Goal: Task Accomplishment & Management: Complete application form

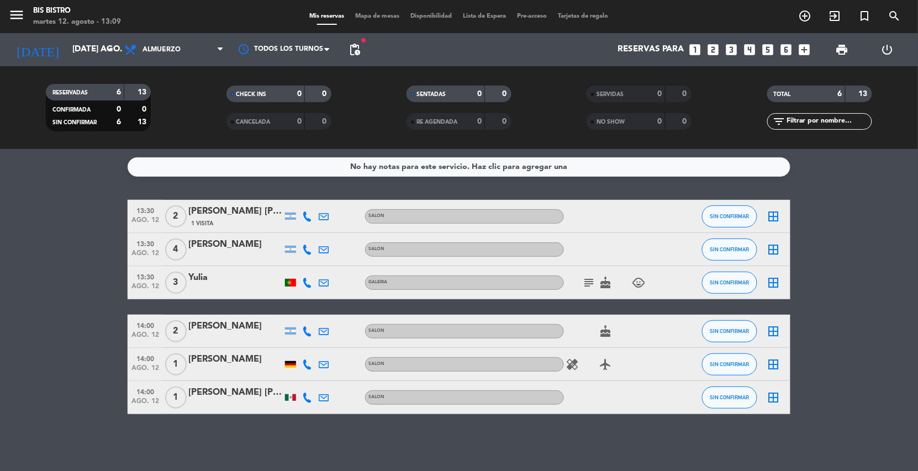
click at [53, 186] on div "No hay notas para este servicio. Haz clic para agregar una 13:30 ago. 12 2 [PER…" at bounding box center [459, 310] width 918 height 322
click at [353, 55] on span "pending_actions" at bounding box center [354, 49] width 13 height 13
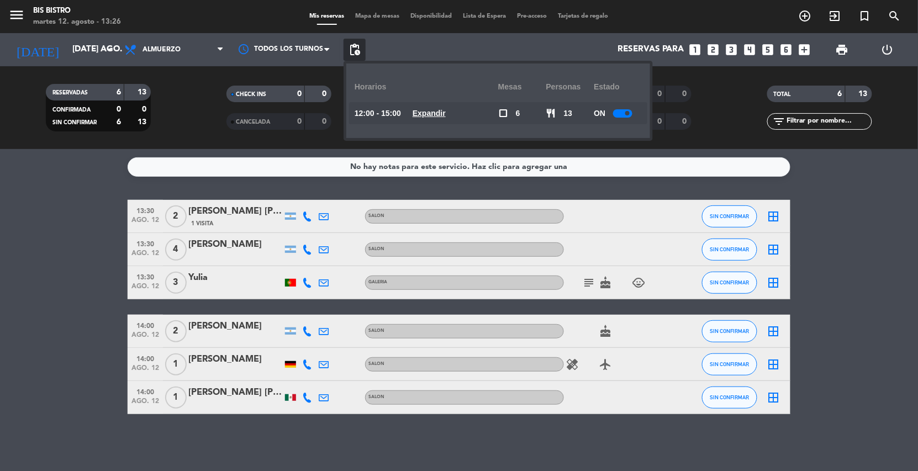
click at [616, 110] on div at bounding box center [622, 113] width 19 height 8
click at [355, 55] on span "pending_actions" at bounding box center [354, 49] width 13 height 13
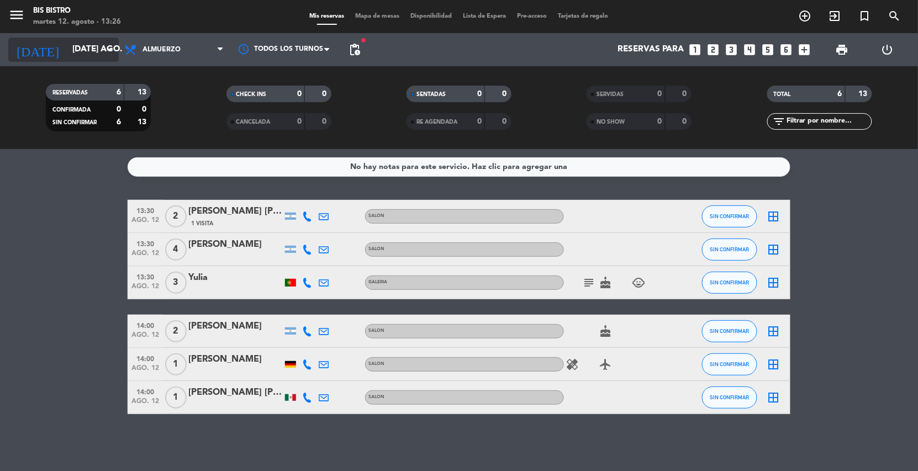
click at [83, 45] on input "[DATE] ago." at bounding box center [122, 49] width 110 height 21
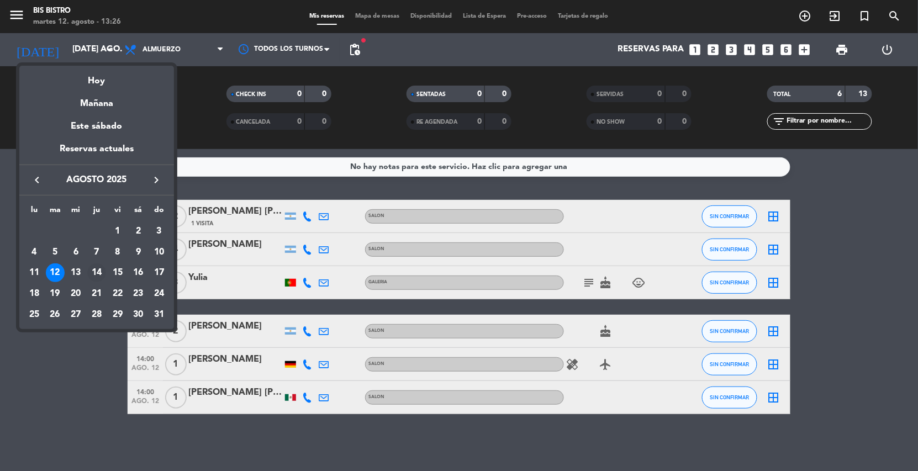
click at [96, 271] on div "14" at bounding box center [96, 272] width 19 height 19
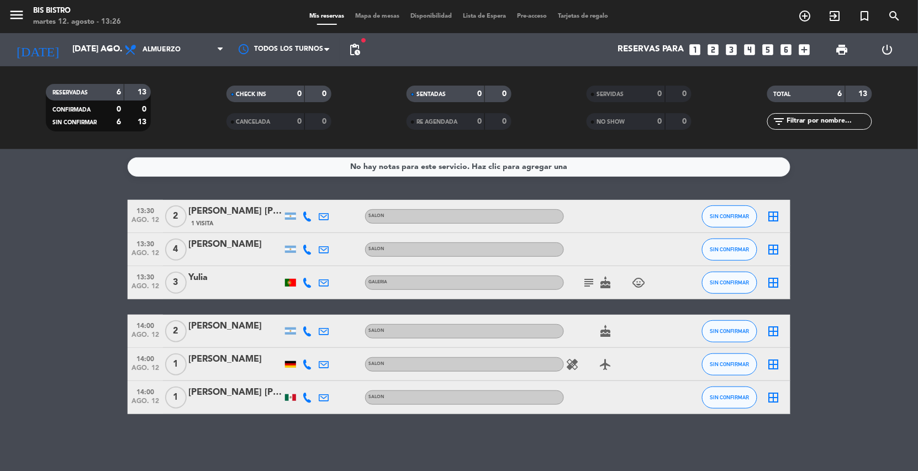
type input "jue. 14 ago."
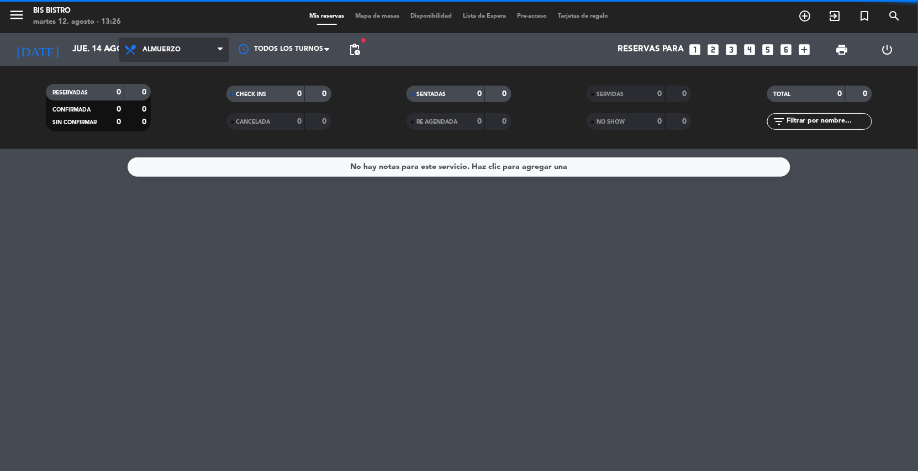
click at [161, 52] on span "Almuerzo" at bounding box center [161, 50] width 38 height 8
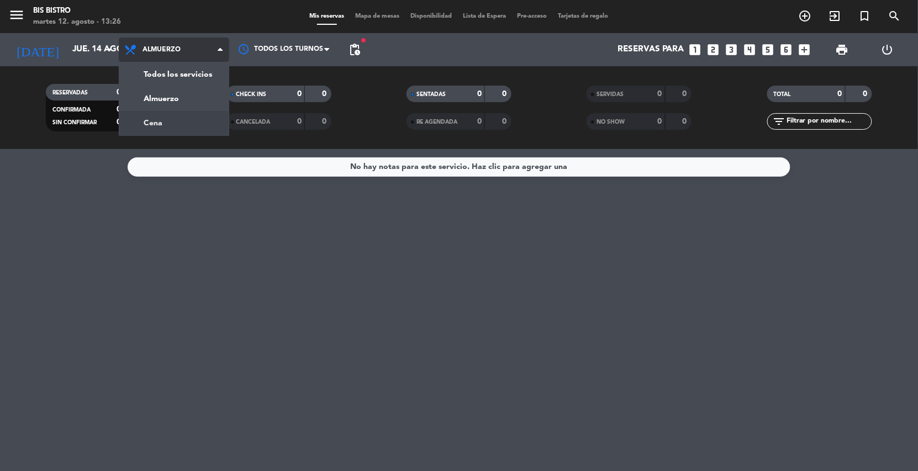
click at [176, 121] on div "menu Bis Bistro martes 12. agosto - 13:26 Mis reservas Mapa de mesas Disponibil…" at bounding box center [459, 74] width 918 height 149
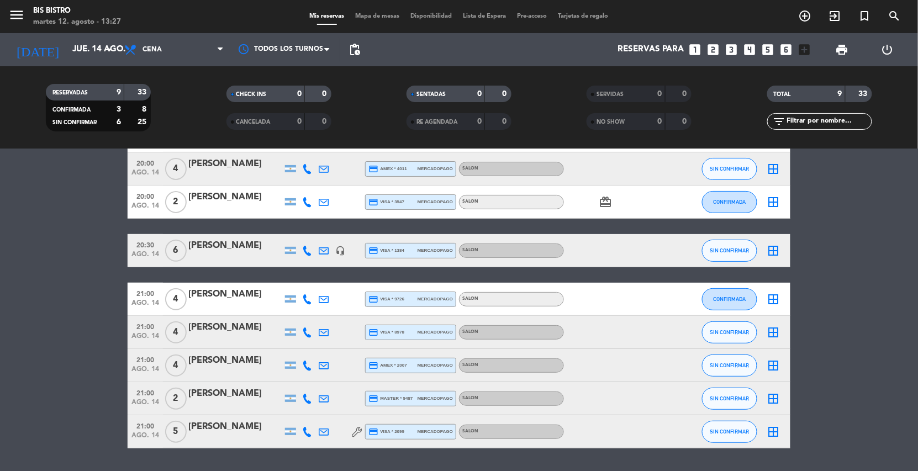
scroll to position [113, 0]
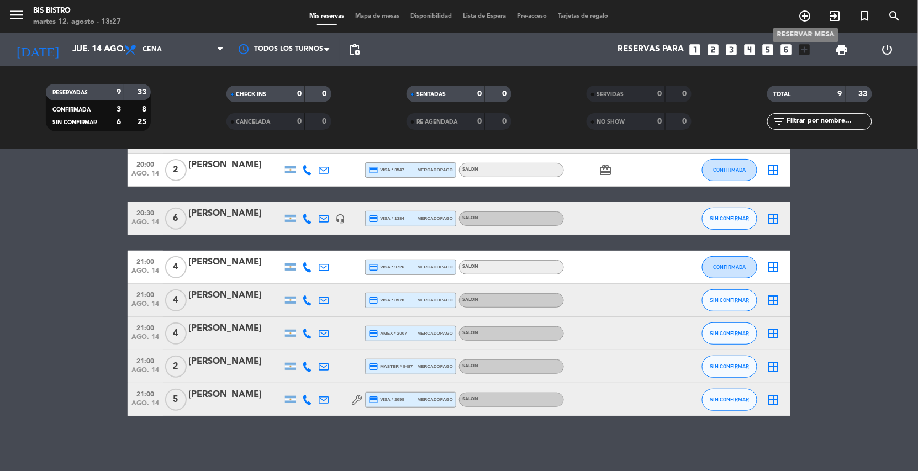
click at [805, 16] on icon "add_circle_outline" at bounding box center [805, 15] width 13 height 13
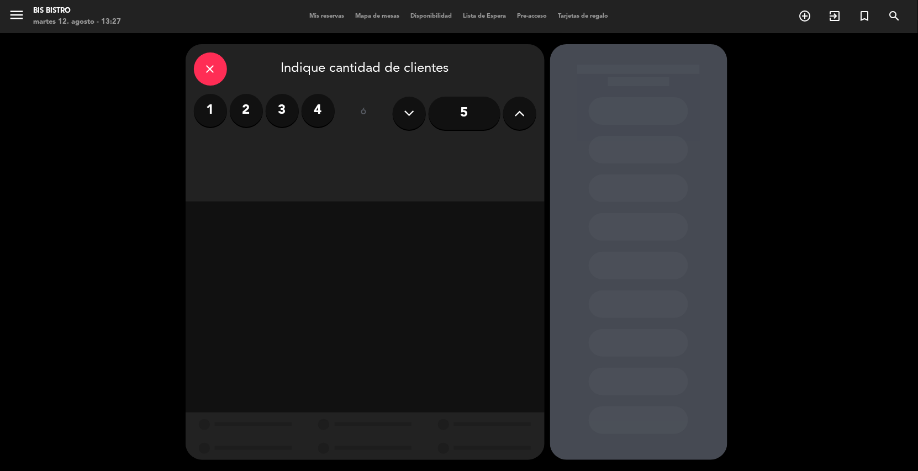
click at [529, 107] on button at bounding box center [519, 113] width 33 height 33
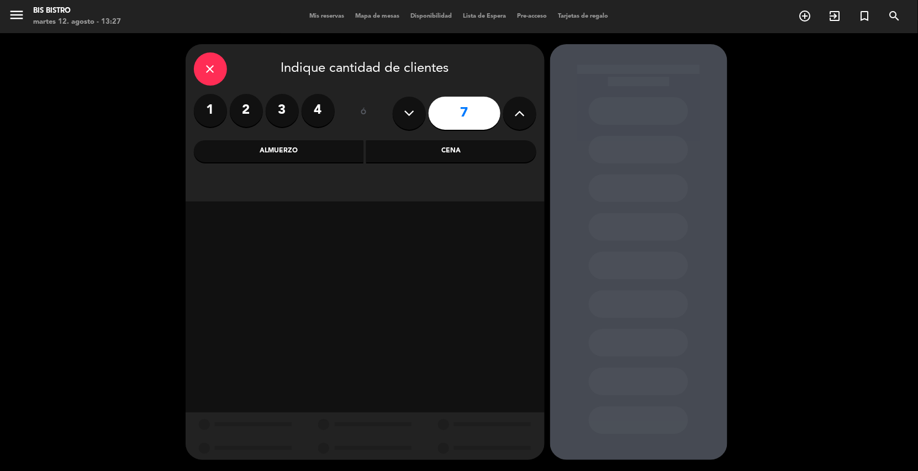
click at [529, 107] on button at bounding box center [519, 113] width 33 height 33
type input "10"
click at [421, 155] on div "Cena" at bounding box center [451, 151] width 170 height 22
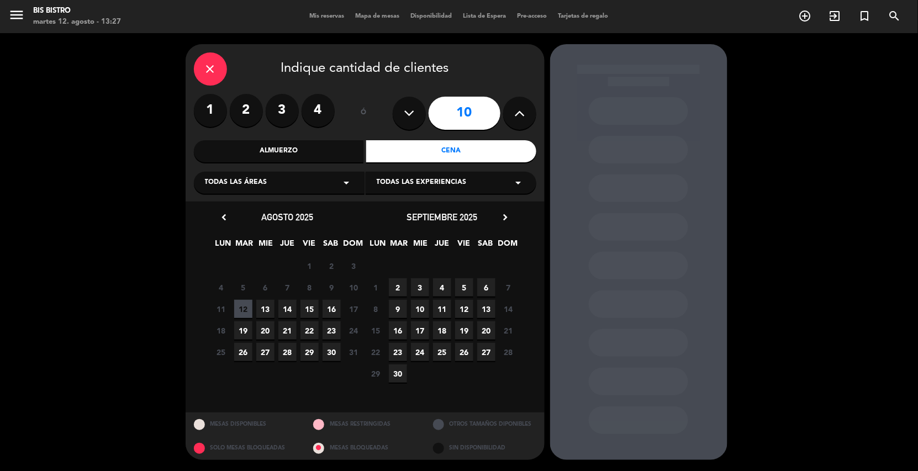
click at [281, 305] on span "14" at bounding box center [287, 309] width 18 height 18
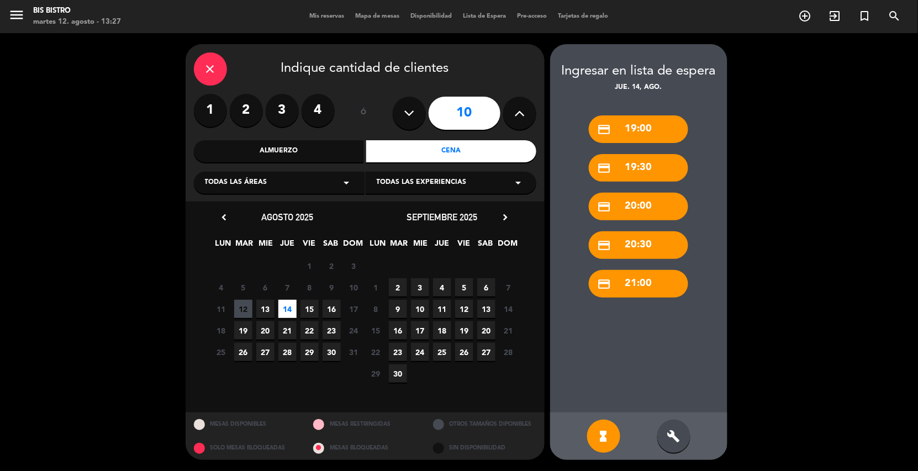
click at [636, 286] on div "credit_card 21:00" at bounding box center [638, 284] width 99 height 28
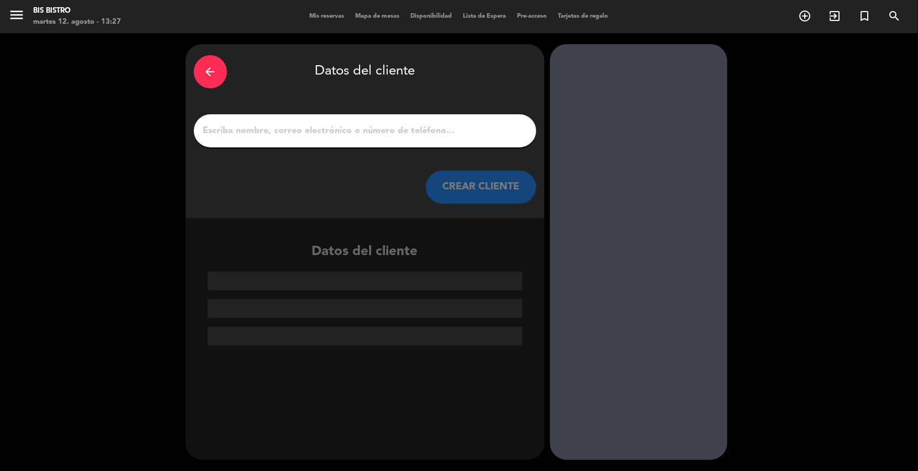
click at [334, 130] on input "1" at bounding box center [365, 130] width 326 height 15
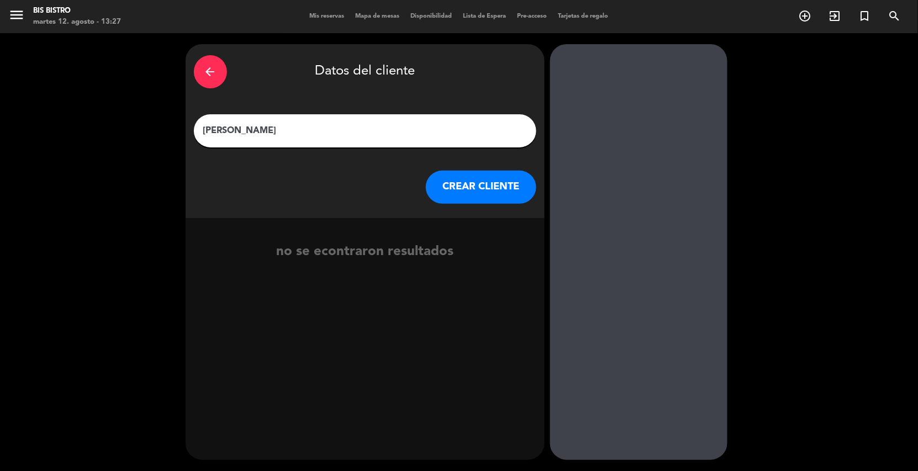
type input "[PERSON_NAME]"
click at [499, 189] on button "CREAR CLIENTE" at bounding box center [481, 187] width 110 height 33
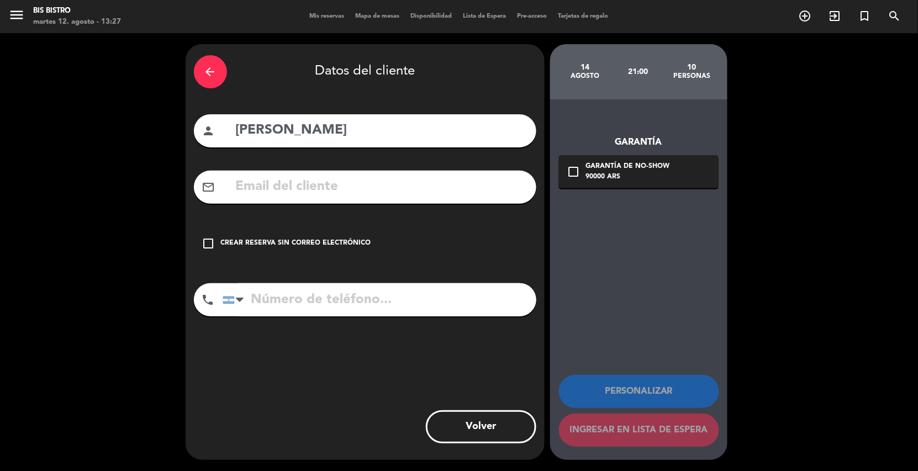
click at [264, 183] on input "text" at bounding box center [381, 187] width 293 height 23
type input "katznora"
click at [277, 293] on input "tel" at bounding box center [380, 299] width 314 height 33
type input "1144083003"
click at [572, 171] on icon "check_box_outline_blank" at bounding box center [573, 171] width 13 height 13
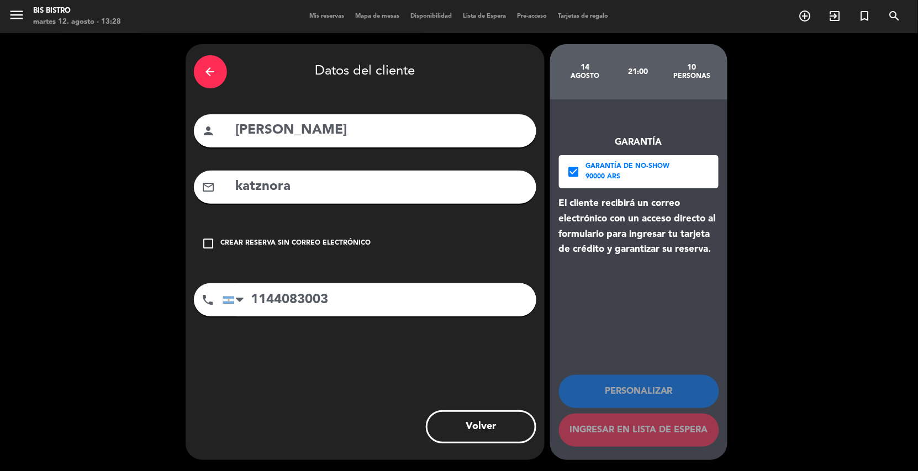
click at [296, 183] on input "katznora" at bounding box center [381, 187] width 293 height 23
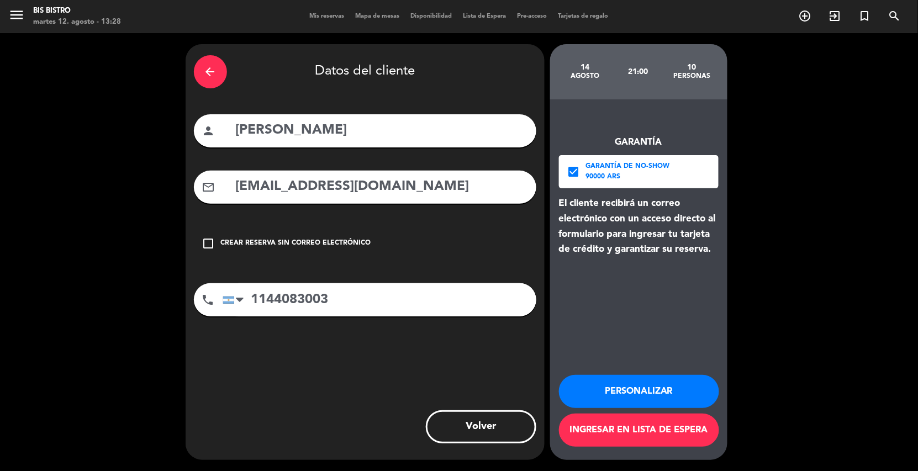
type input "katznora@gmail.com"
click at [666, 396] on button "Personalizar" at bounding box center [639, 391] width 160 height 33
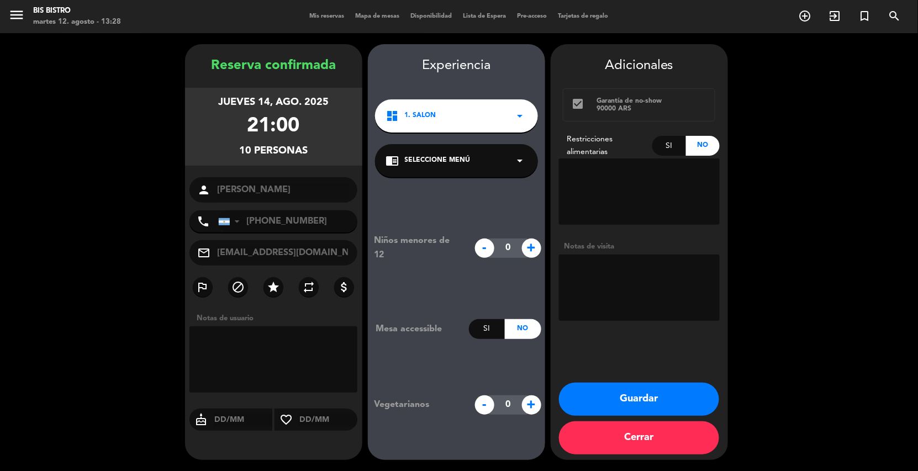
click at [614, 279] on textarea at bounding box center [639, 288] width 161 height 66
type textarea "cumple"
click at [658, 401] on button "Guardar" at bounding box center [639, 399] width 160 height 33
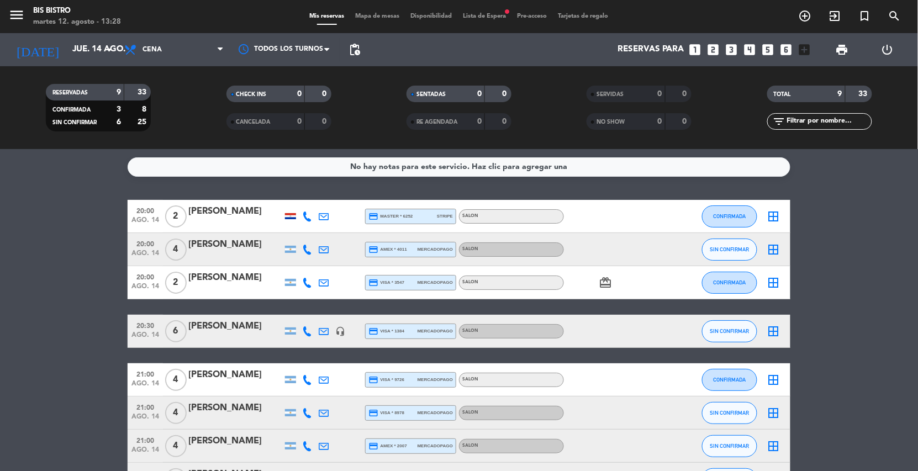
click at [365, 52] on span "pending_actions" at bounding box center [355, 50] width 22 height 22
click at [354, 49] on span "pending_actions" at bounding box center [354, 49] width 13 height 13
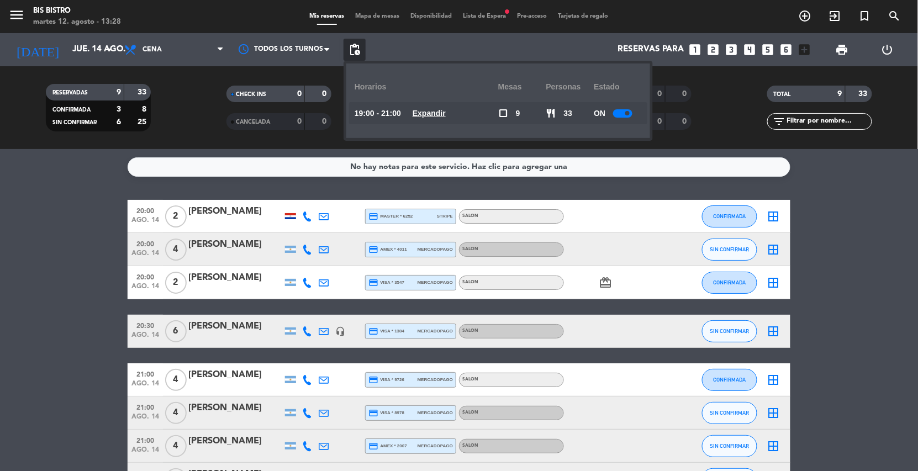
click at [622, 115] on div at bounding box center [622, 113] width 19 height 8
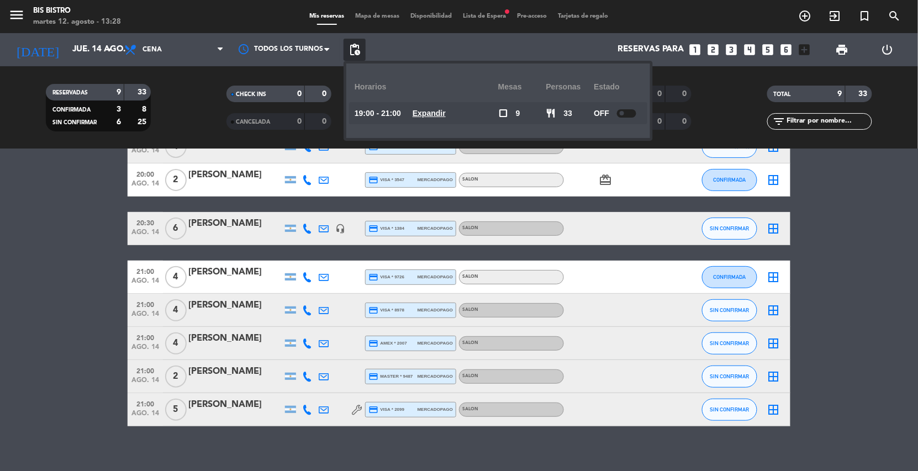
scroll to position [113, 0]
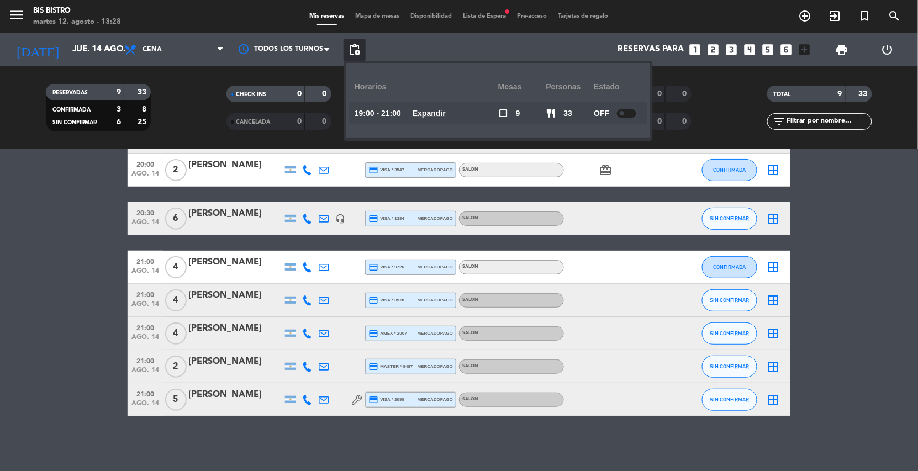
click at [59, 233] on bookings-row "20:00 ago. 14 2 [PERSON_NAME] credit_card master * 6252 stripe SALON CONFIRMADA…" at bounding box center [459, 251] width 918 height 329
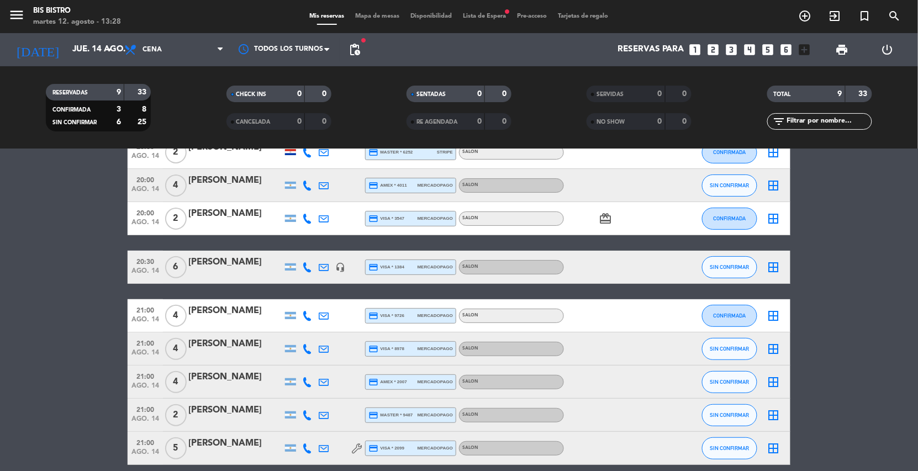
scroll to position [30, 0]
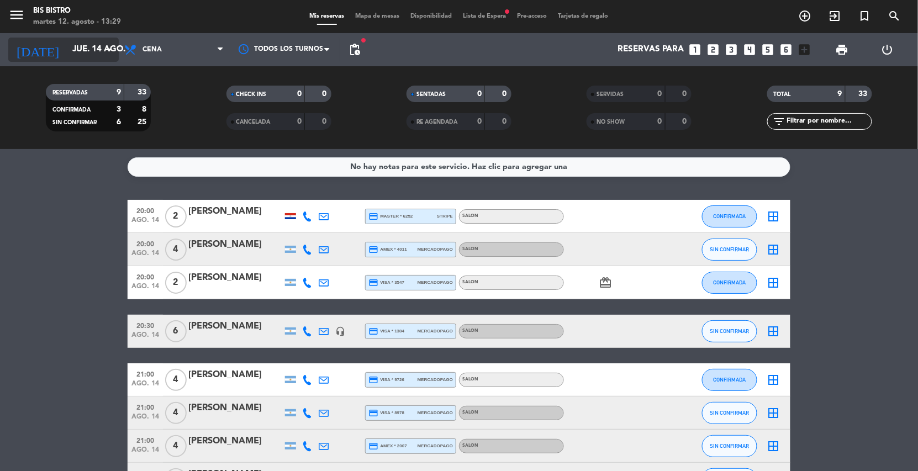
click at [67, 44] on input "jue. 14 ago." at bounding box center [122, 49] width 110 height 21
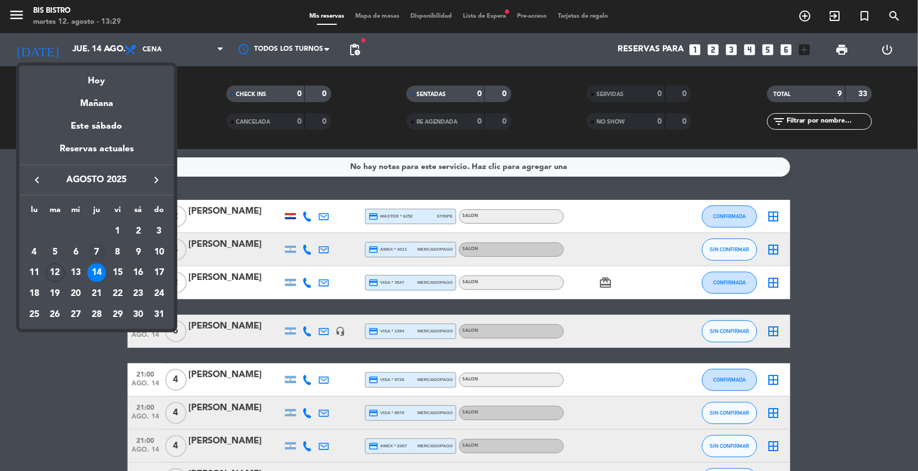
click at [96, 248] on div "7" at bounding box center [96, 252] width 19 height 19
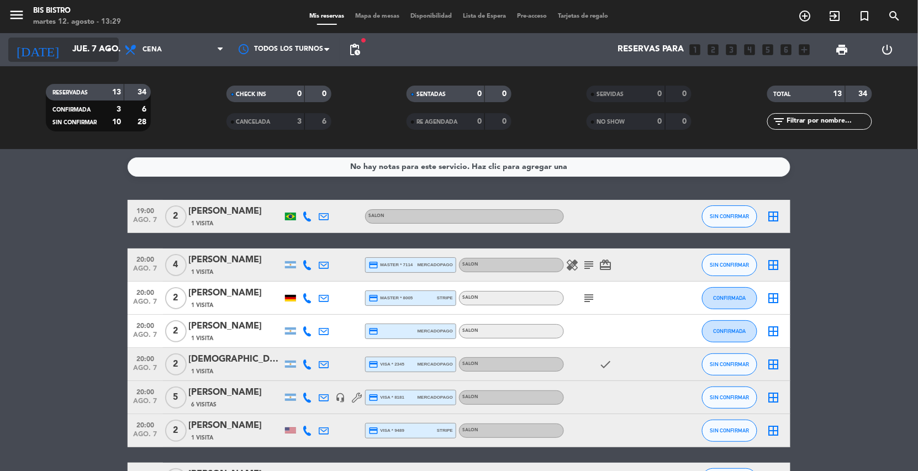
click at [67, 47] on input "jue. 7 ago." at bounding box center [122, 49] width 110 height 21
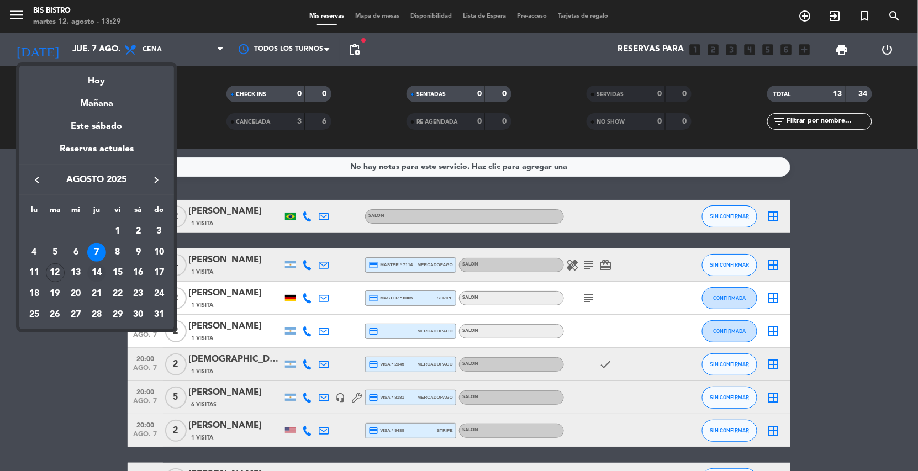
click at [101, 272] on div "14" at bounding box center [96, 272] width 19 height 19
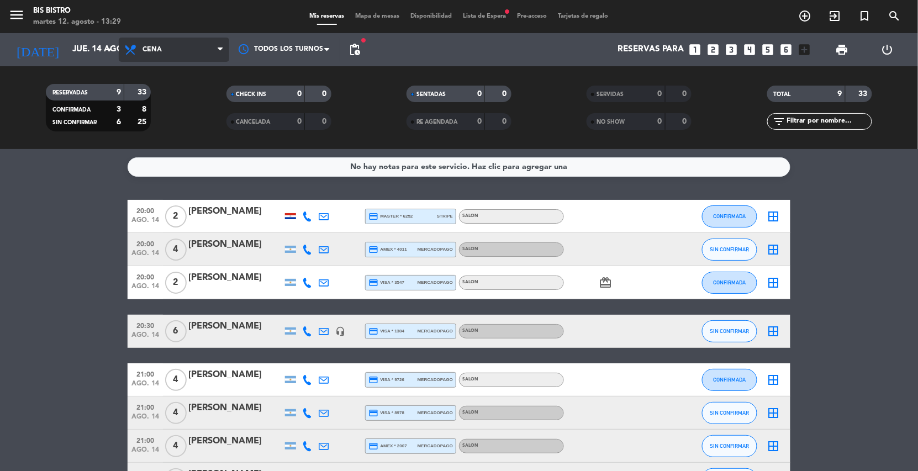
click at [156, 46] on span "Cena" at bounding box center [151, 50] width 19 height 8
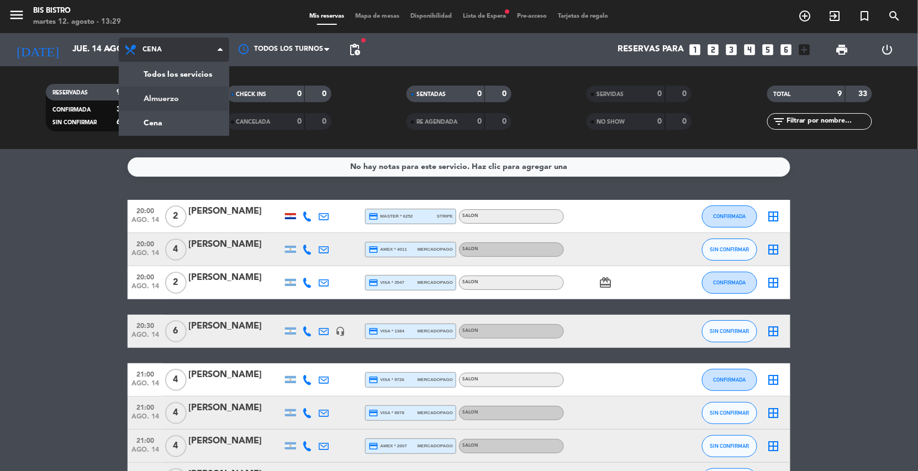
click at [161, 101] on div "menu Bis Bistro martes 12. agosto - 13:29 Mis reservas Mapa de mesas Disponibil…" at bounding box center [459, 74] width 918 height 149
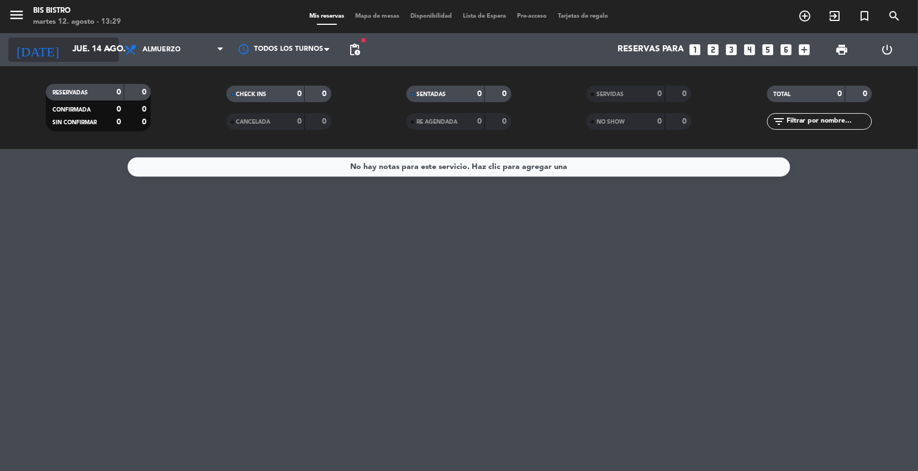
click at [68, 51] on input "jue. 14 ago." at bounding box center [122, 49] width 110 height 21
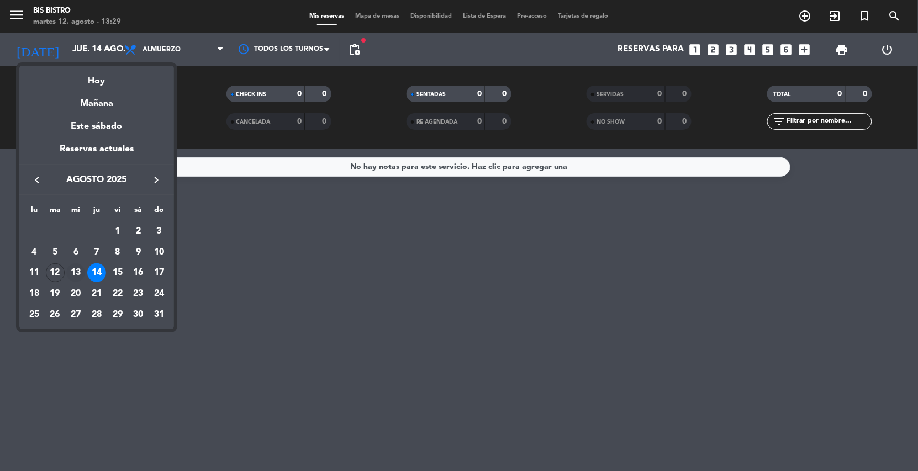
click at [80, 272] on div "13" at bounding box center [75, 272] width 19 height 19
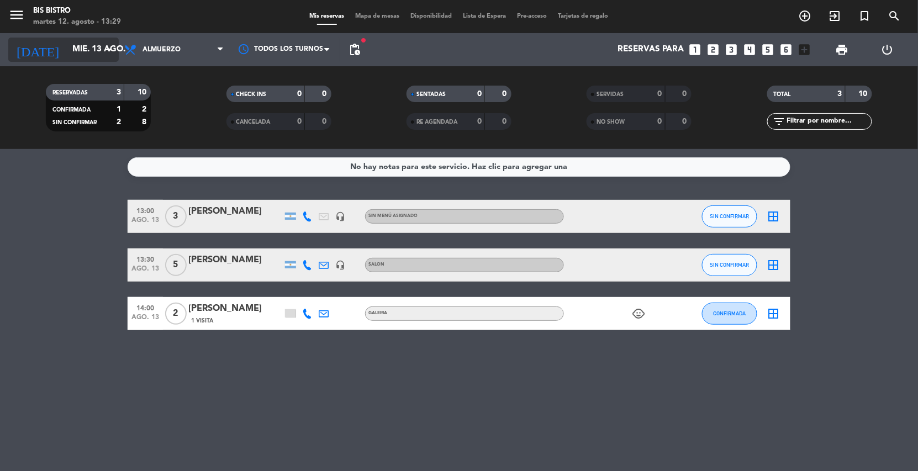
click at [96, 55] on input "mié. 13 ago." at bounding box center [122, 49] width 110 height 21
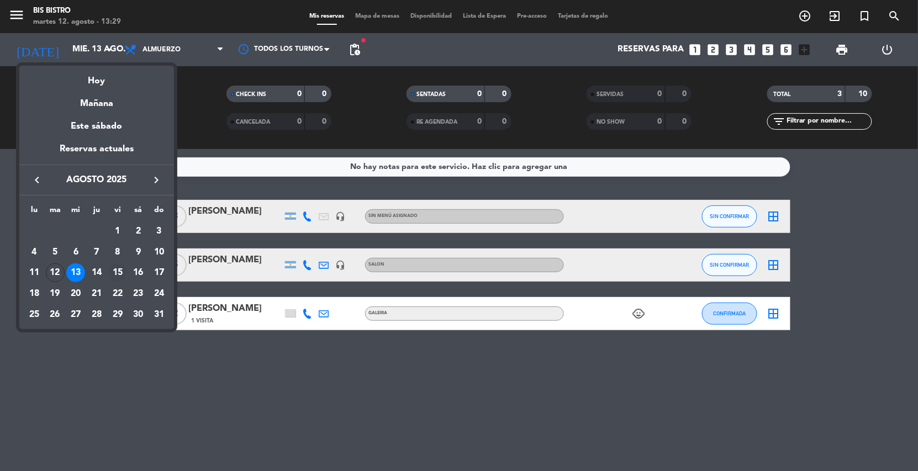
click at [120, 270] on div "15" at bounding box center [117, 272] width 19 height 19
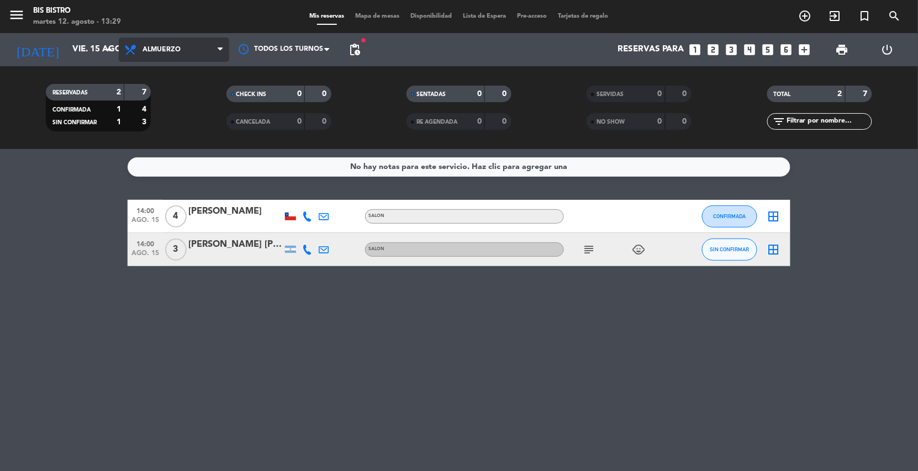
click at [150, 47] on span "Almuerzo" at bounding box center [161, 50] width 38 height 8
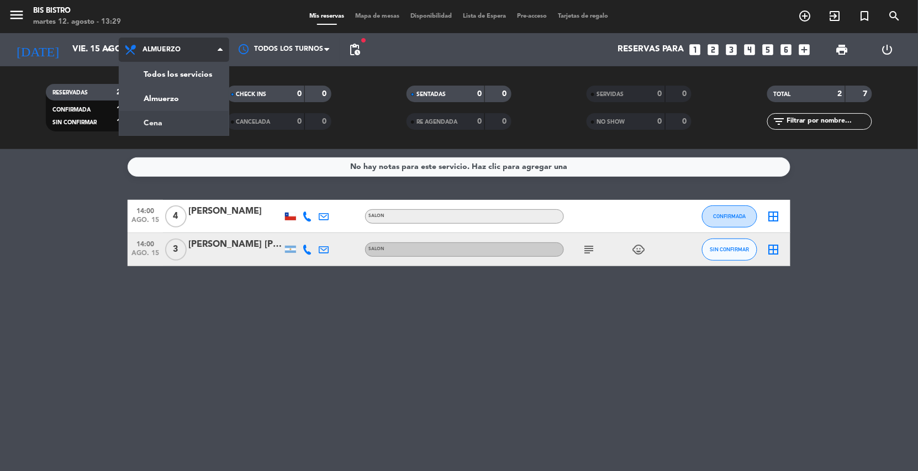
click at [150, 126] on div "menu Bis Bistro martes 12. agosto - 13:29 Mis reservas Mapa de mesas Disponibil…" at bounding box center [459, 74] width 918 height 149
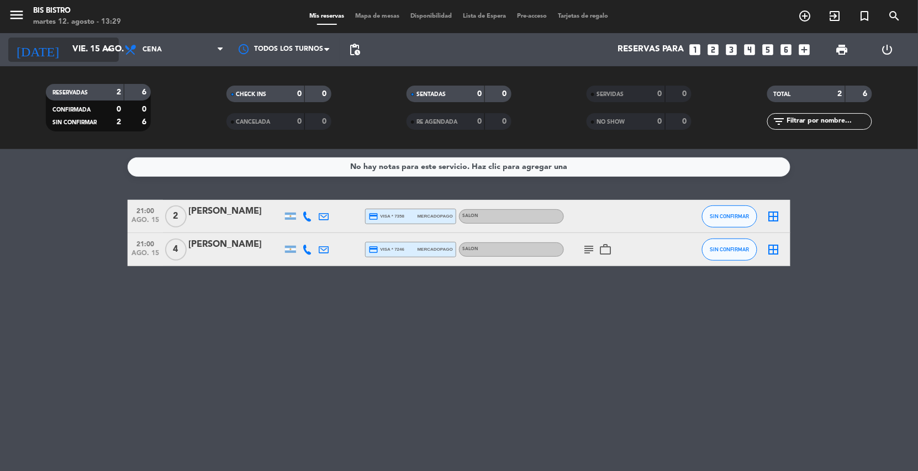
click at [89, 52] on input "vie. 15 ago." at bounding box center [122, 49] width 110 height 21
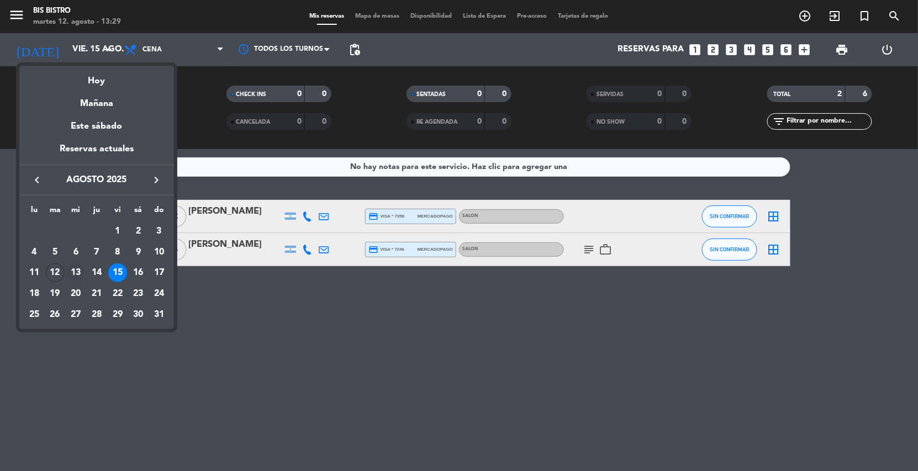
click at [71, 264] on div "13" at bounding box center [75, 272] width 19 height 19
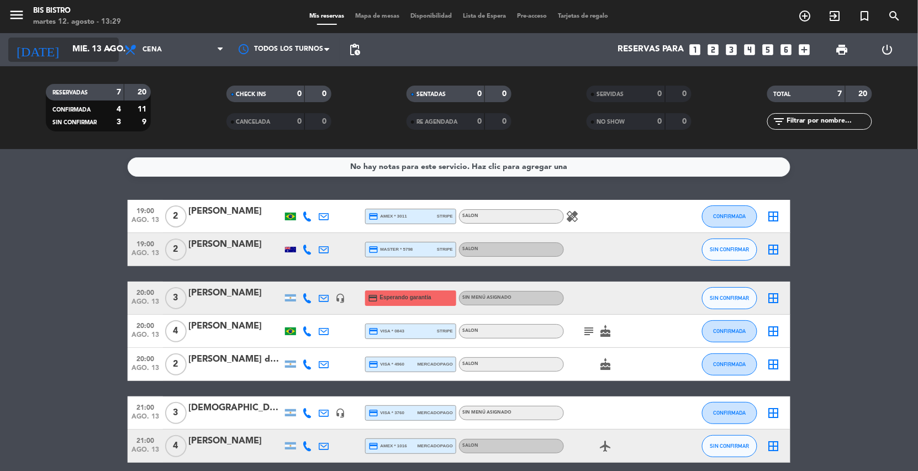
click at [83, 45] on input "mié. 13 ago." at bounding box center [122, 49] width 110 height 21
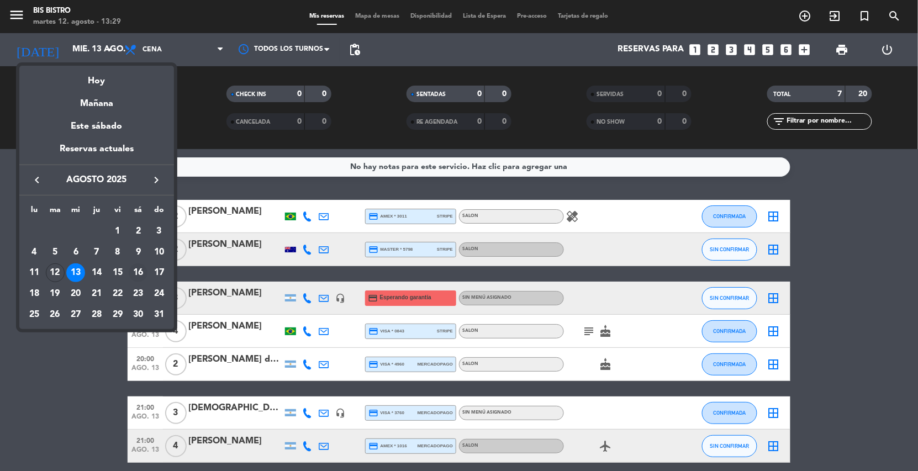
click at [135, 272] on div "16" at bounding box center [138, 272] width 19 height 19
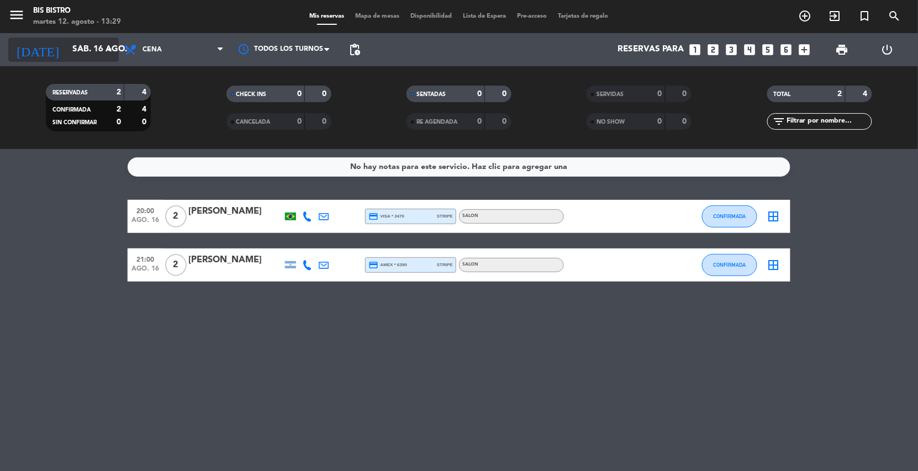
click at [77, 55] on input "sáb. 16 ago." at bounding box center [122, 49] width 110 height 21
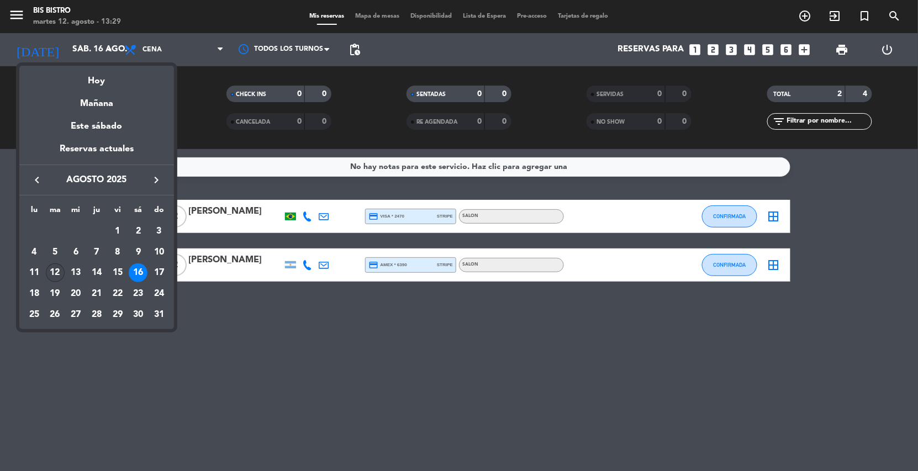
click at [54, 271] on div "12" at bounding box center [55, 272] width 19 height 19
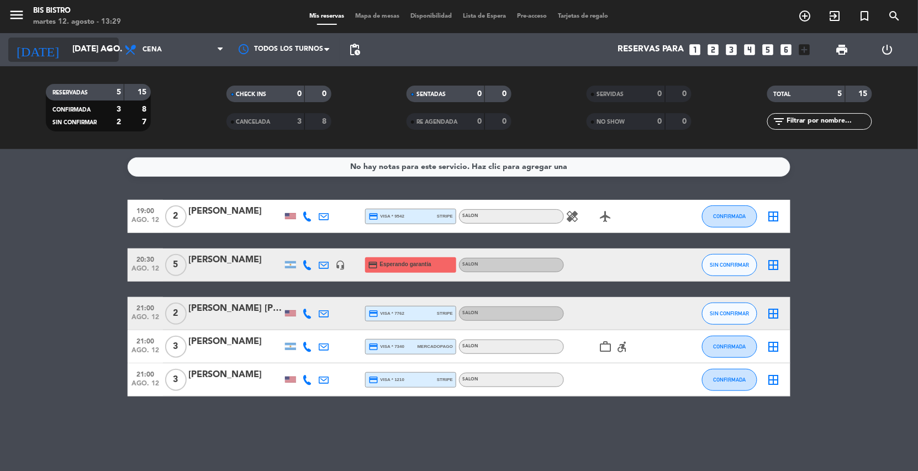
click at [80, 54] on input "[DATE] ago." at bounding box center [122, 49] width 110 height 21
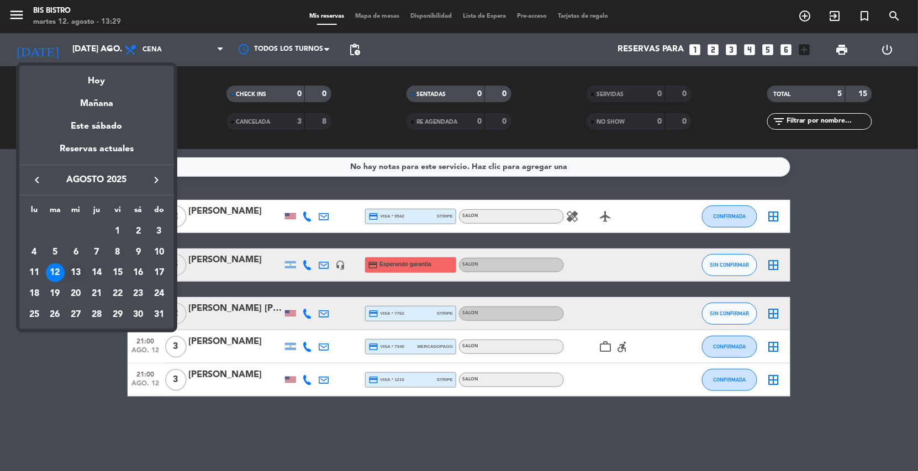
click at [71, 271] on div "13" at bounding box center [75, 272] width 19 height 19
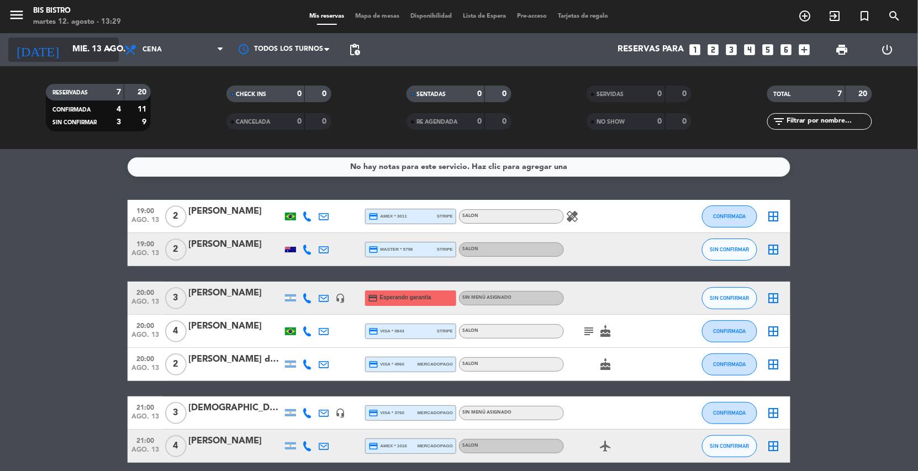
click at [109, 50] on icon "arrow_drop_down" at bounding box center [109, 49] width 13 height 13
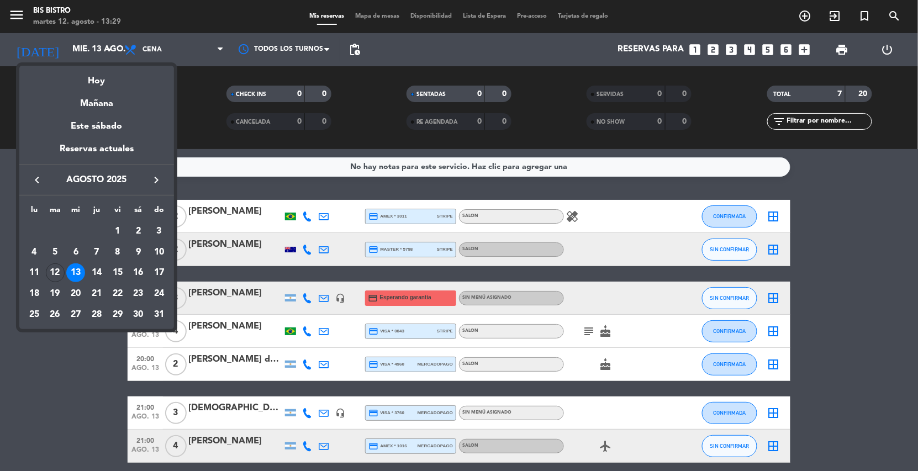
click at [81, 269] on div "13" at bounding box center [75, 272] width 19 height 19
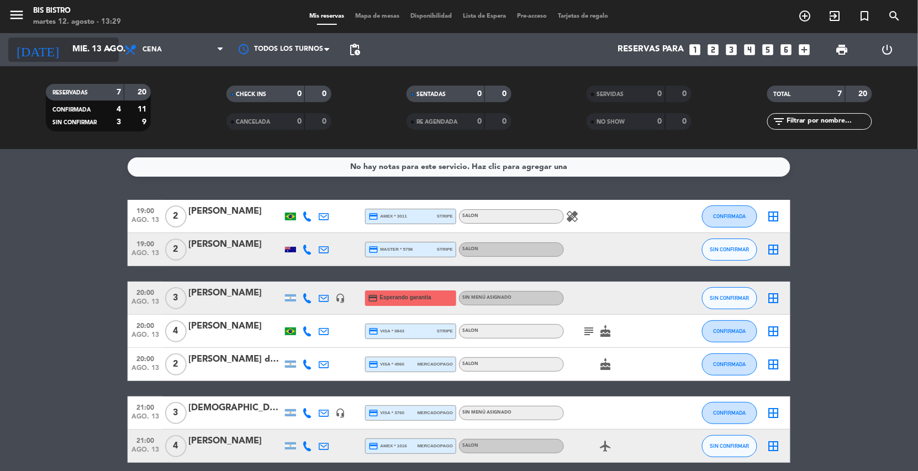
click at [85, 43] on input "mié. 13 ago." at bounding box center [122, 49] width 110 height 21
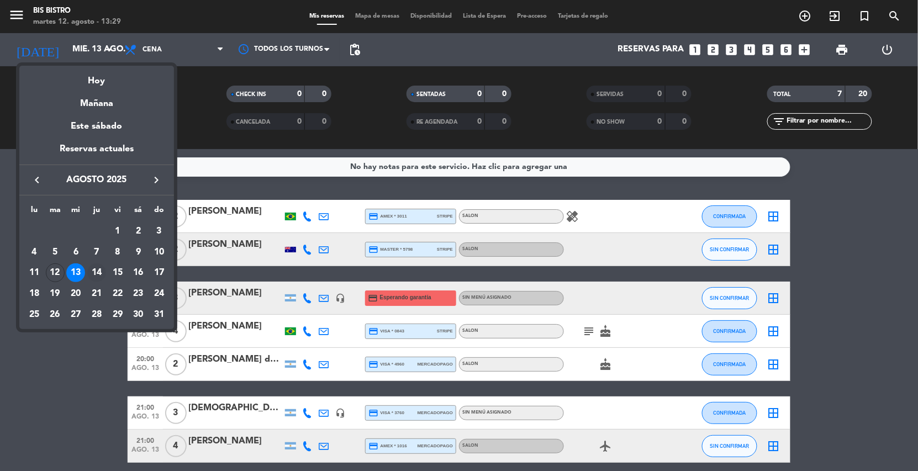
click at [102, 273] on div "14" at bounding box center [96, 272] width 19 height 19
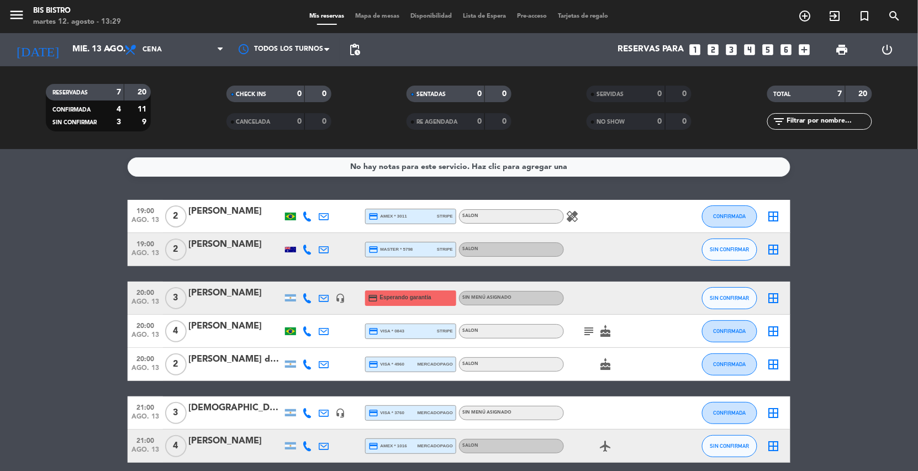
type input "jue. 14 ago."
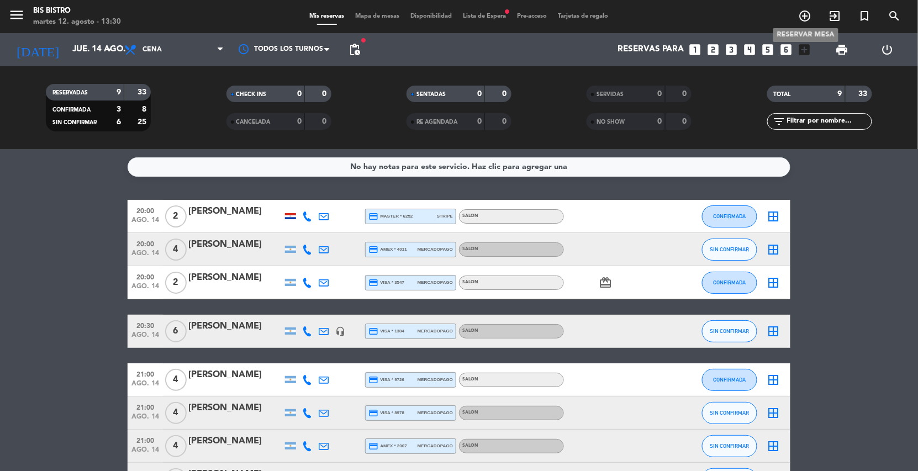
click at [802, 14] on icon "add_circle_outline" at bounding box center [805, 15] width 13 height 13
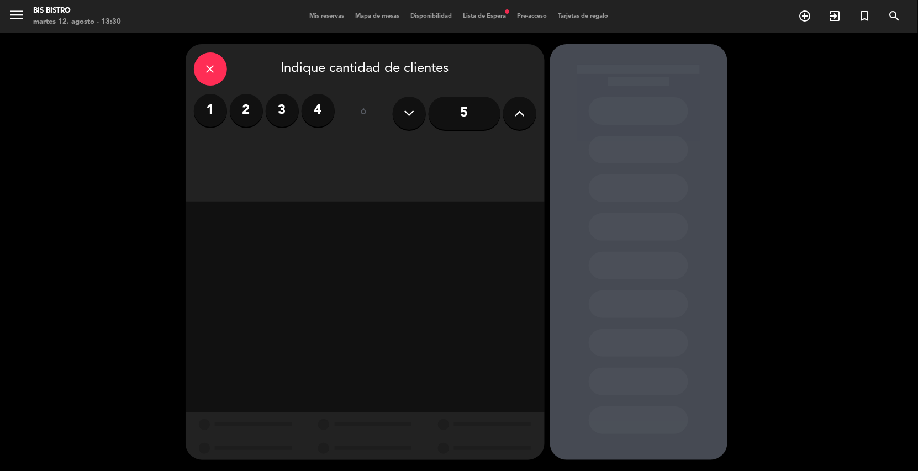
click at [511, 114] on button at bounding box center [519, 113] width 33 height 33
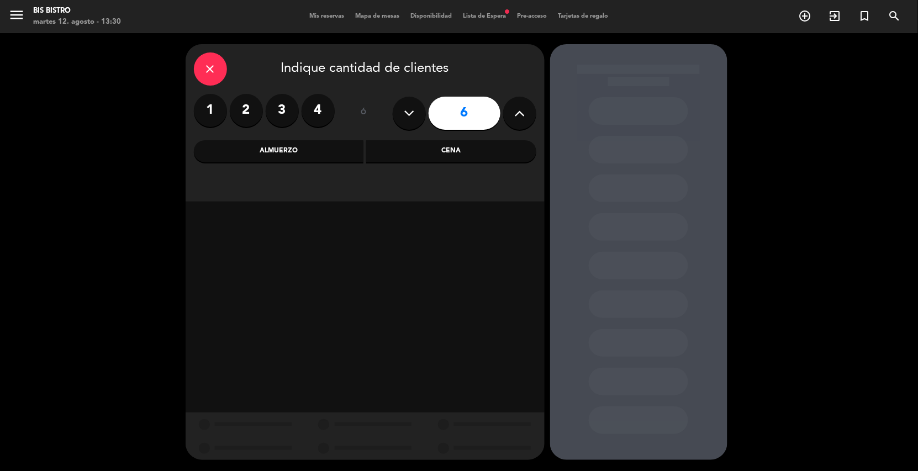
click at [511, 114] on button at bounding box center [519, 113] width 33 height 33
type input "10"
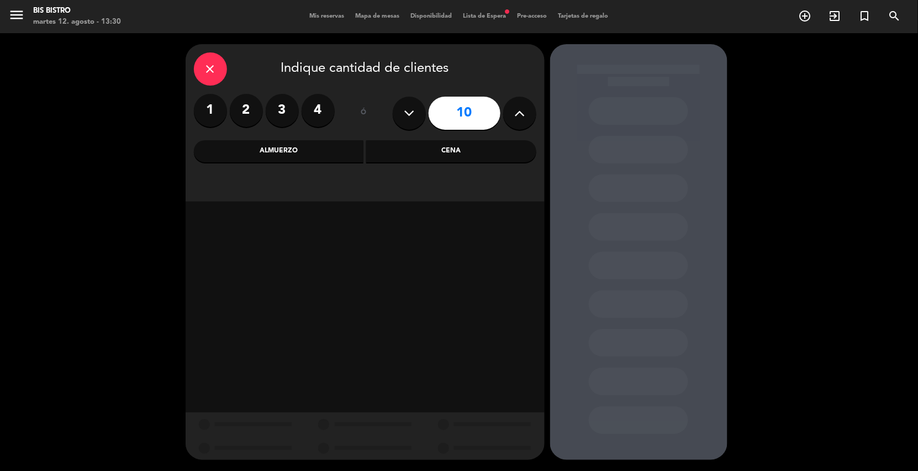
click at [450, 154] on div "Cena" at bounding box center [451, 151] width 170 height 22
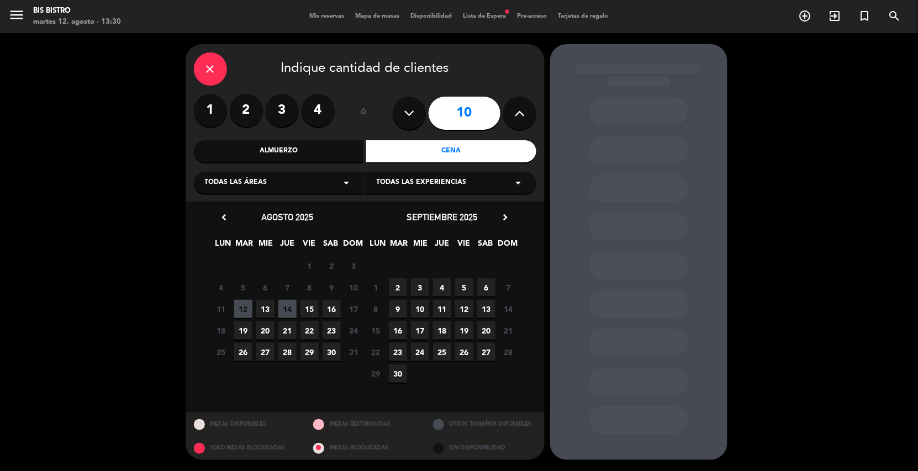
click at [287, 305] on span "14" at bounding box center [287, 309] width 18 height 18
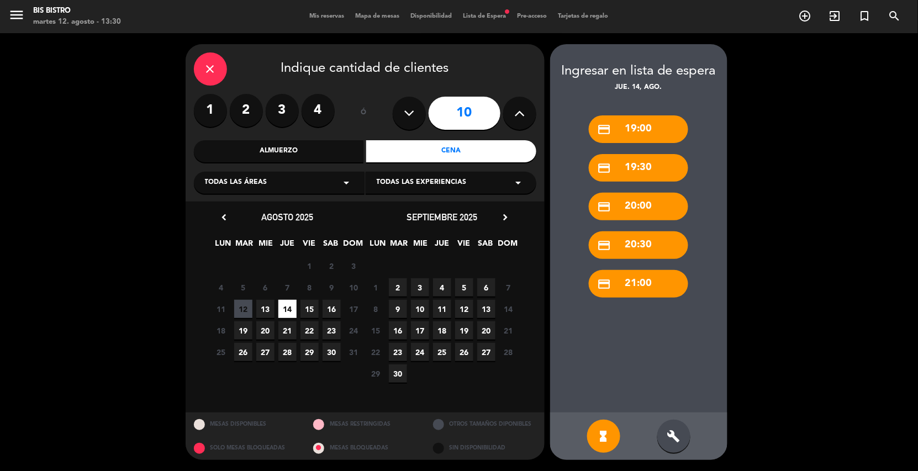
click at [648, 285] on div "credit_card 21:00" at bounding box center [638, 284] width 99 height 28
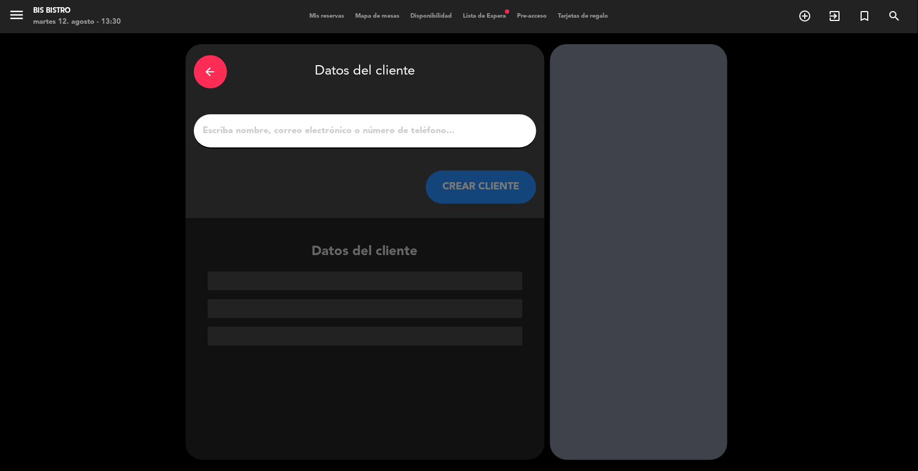
click at [440, 135] on input "1" at bounding box center [365, 130] width 326 height 15
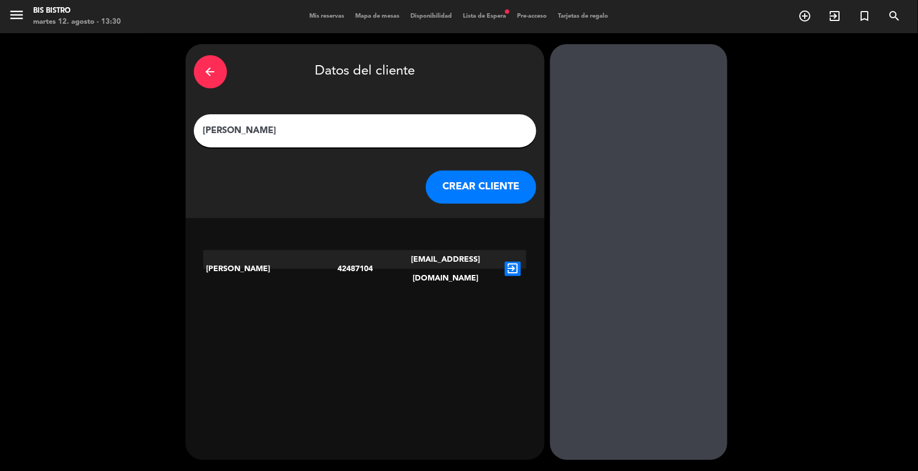
type input "[PERSON_NAME]"
click at [511, 262] on icon "exit_to_app" at bounding box center [513, 269] width 16 height 14
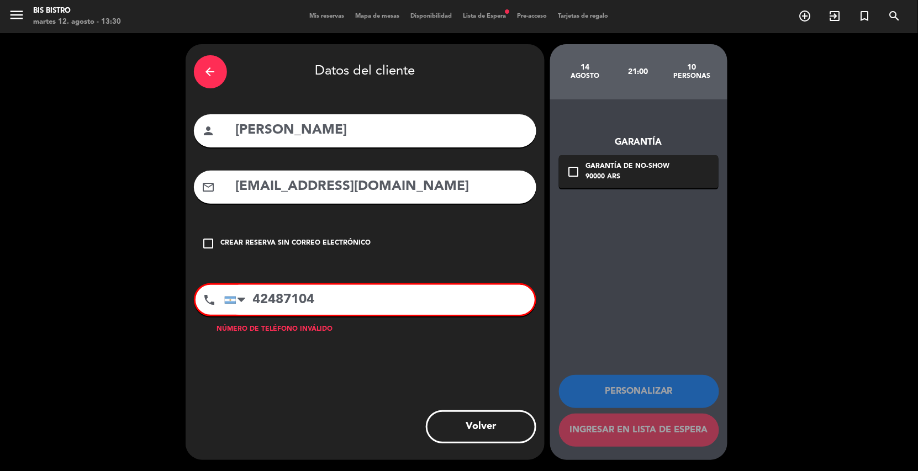
click at [254, 295] on input "42487104" at bounding box center [379, 300] width 310 height 30
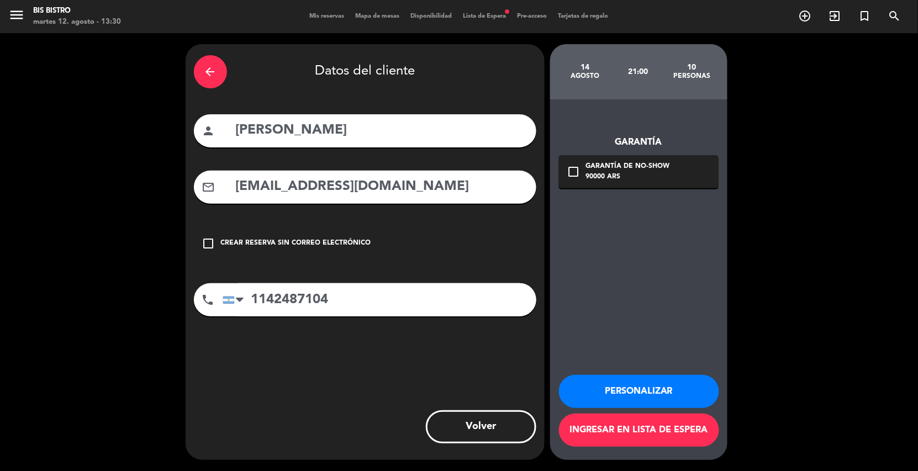
type input "1142487104"
click at [574, 170] on icon "check_box_outline_blank" at bounding box center [573, 171] width 13 height 13
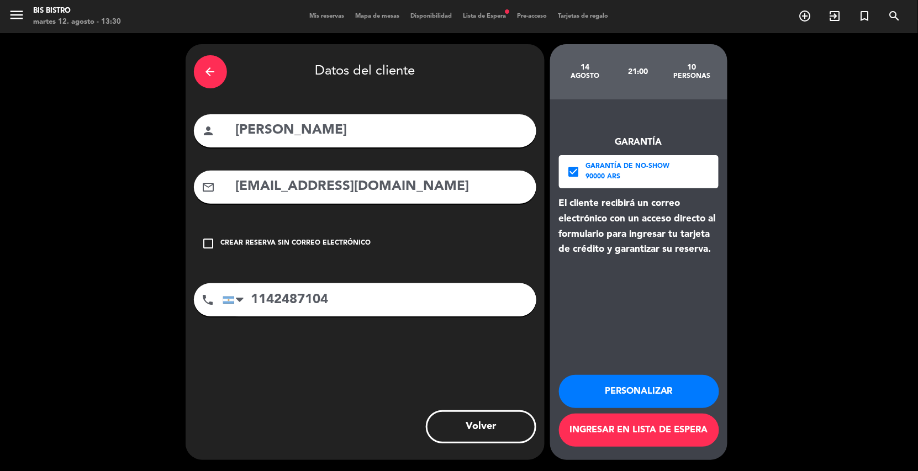
click at [637, 399] on button "Personalizar" at bounding box center [639, 391] width 160 height 33
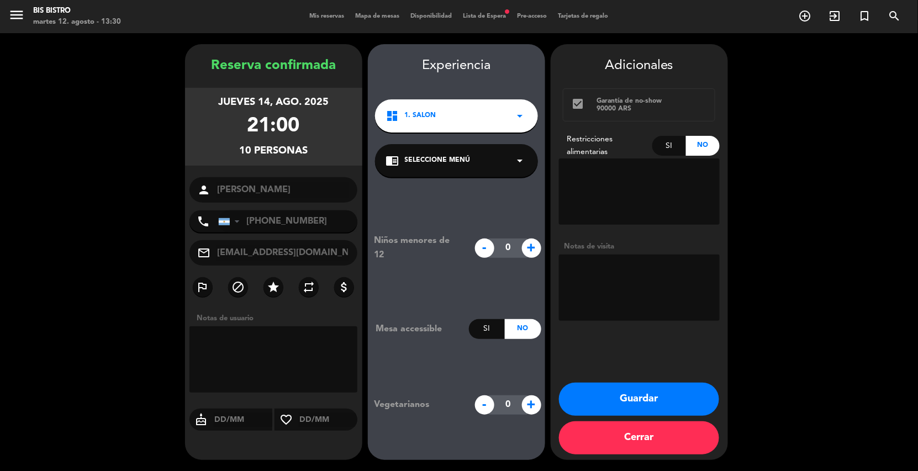
click at [632, 281] on textarea at bounding box center [639, 288] width 161 height 66
type textarea "cumple"
click at [666, 394] on button "Guardar" at bounding box center [639, 399] width 160 height 33
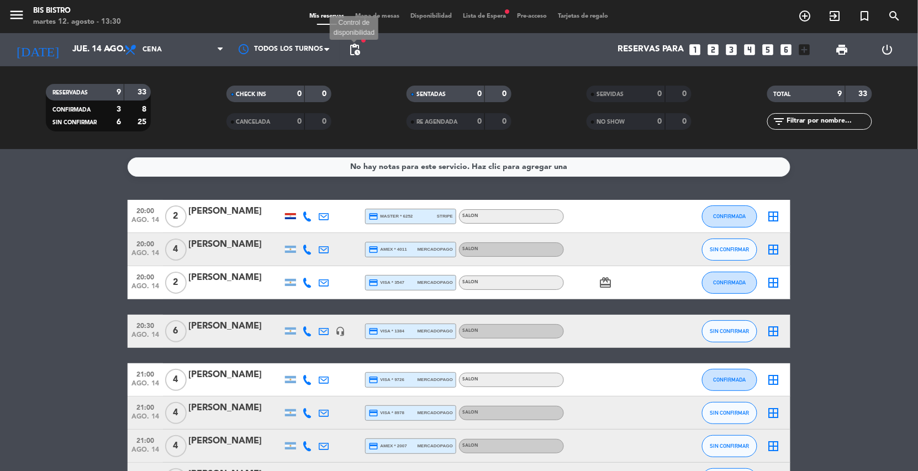
click at [352, 45] on span "pending_actions" at bounding box center [354, 49] width 13 height 13
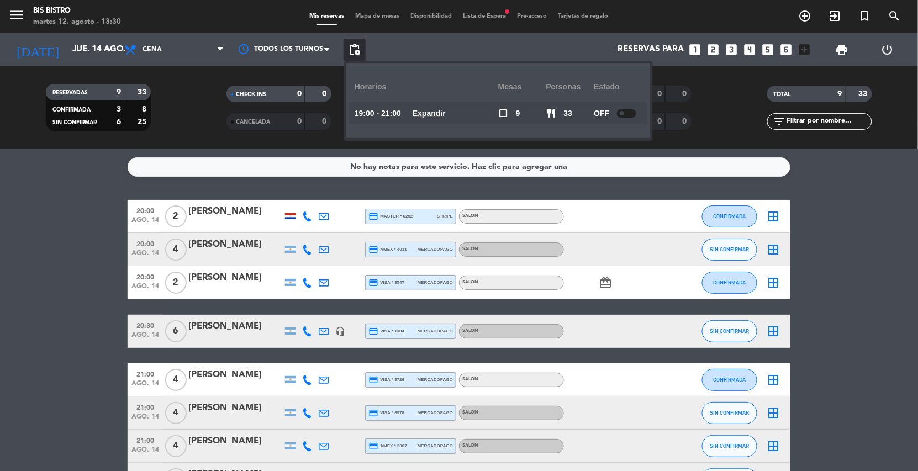
click at [34, 253] on bookings-row "20:00 ago. 14 2 [PERSON_NAME] credit_card master * 6252 stripe SALON CONFIRMADA…" at bounding box center [459, 364] width 918 height 329
